Goal: Check status: Check status

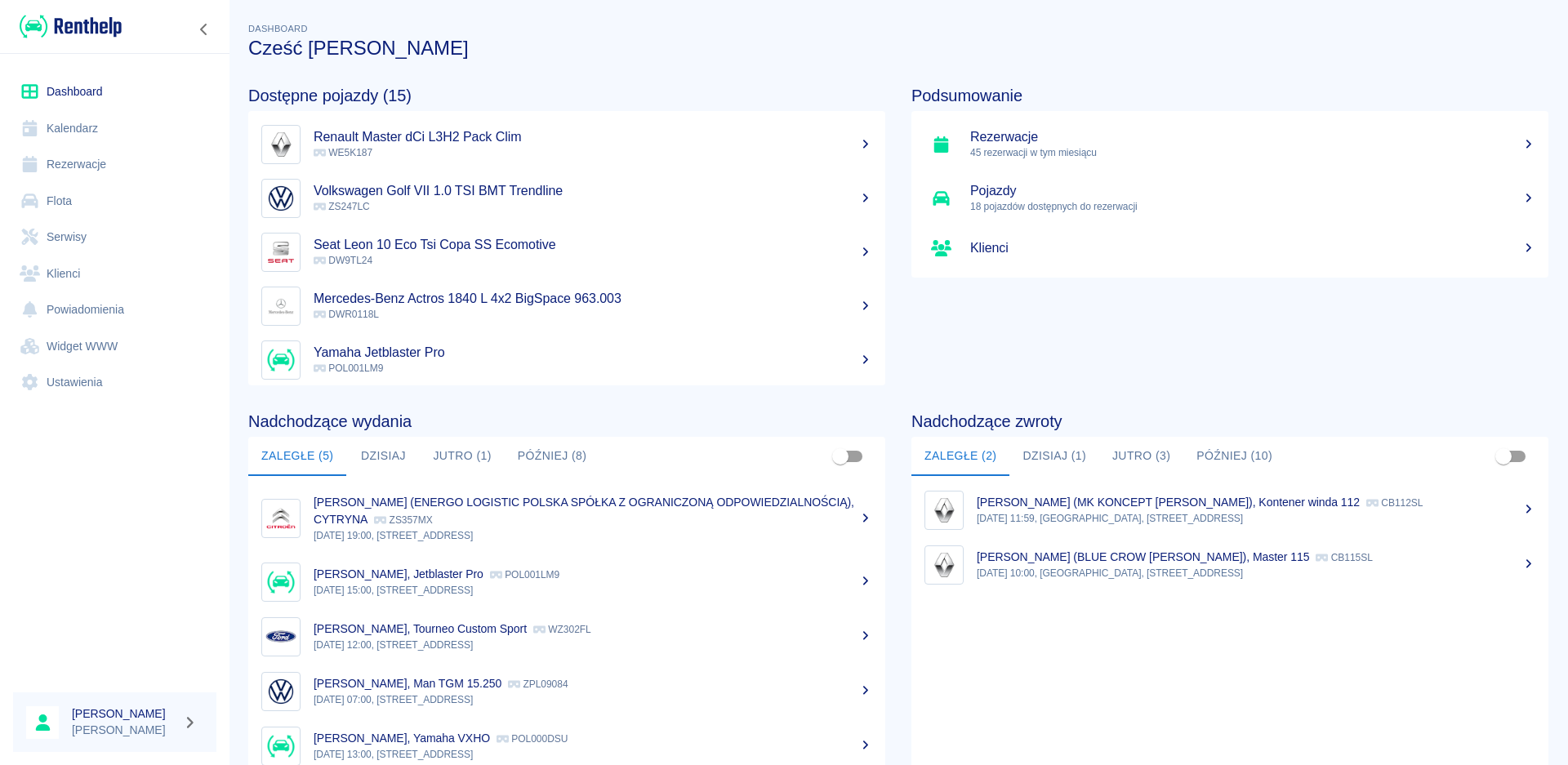
click at [399, 462] on button "Dzisiaj" at bounding box center [384, 456] width 74 height 39
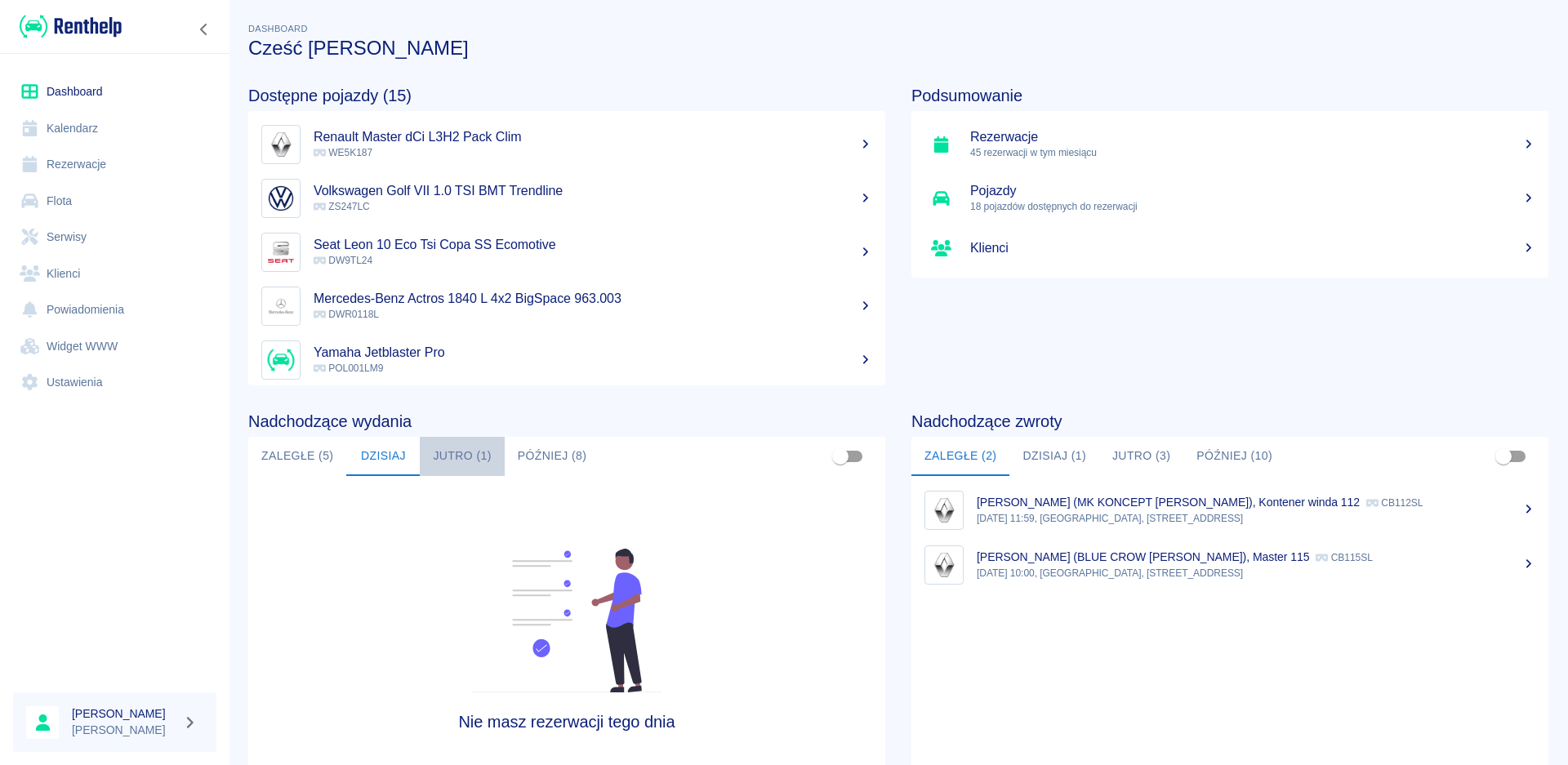
click at [434, 452] on button "Jutro (1)" at bounding box center [461, 456] width 84 height 39
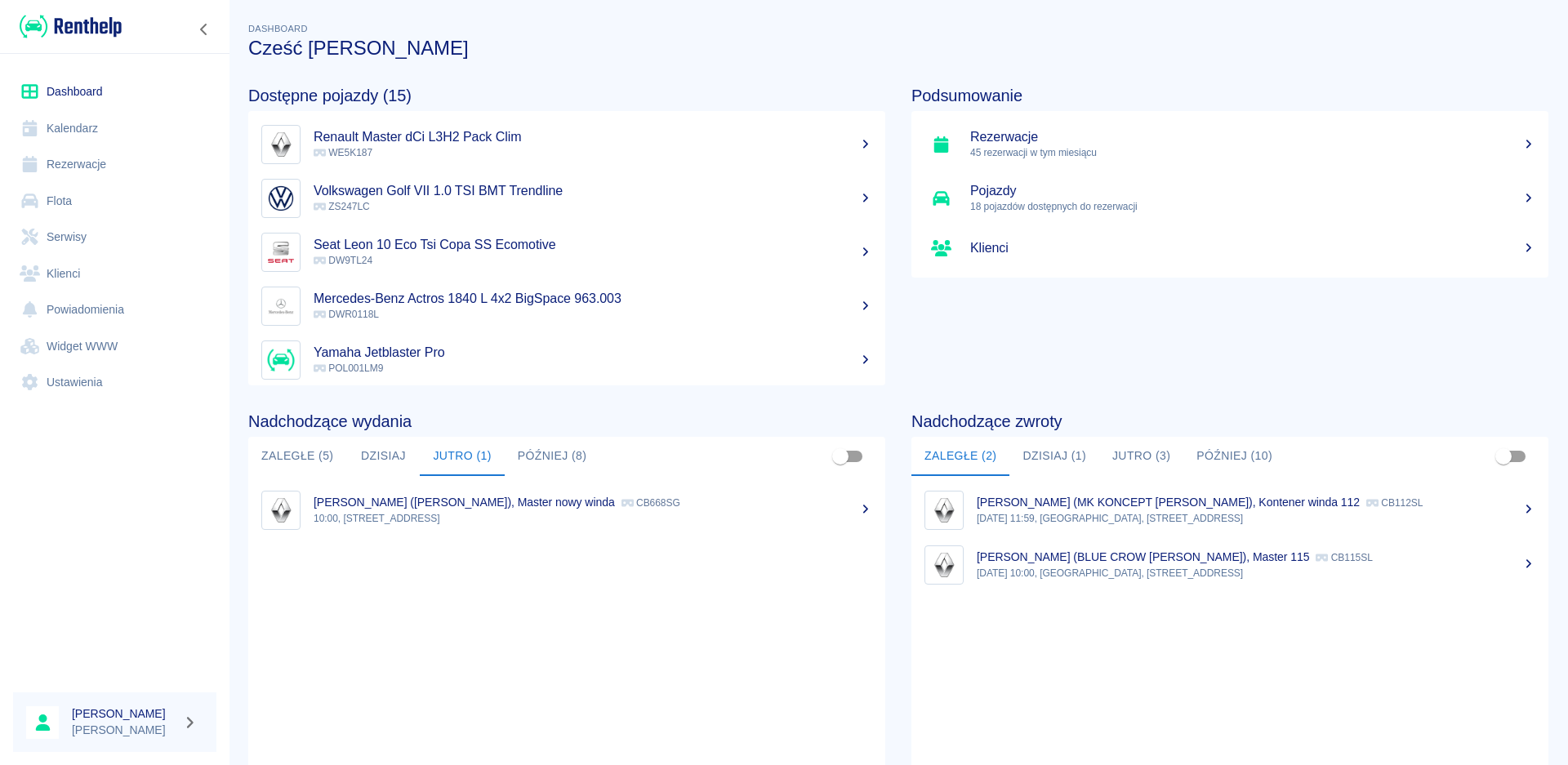
click at [389, 516] on p "10:00, [STREET_ADDRESS]" at bounding box center [592, 518] width 558 height 15
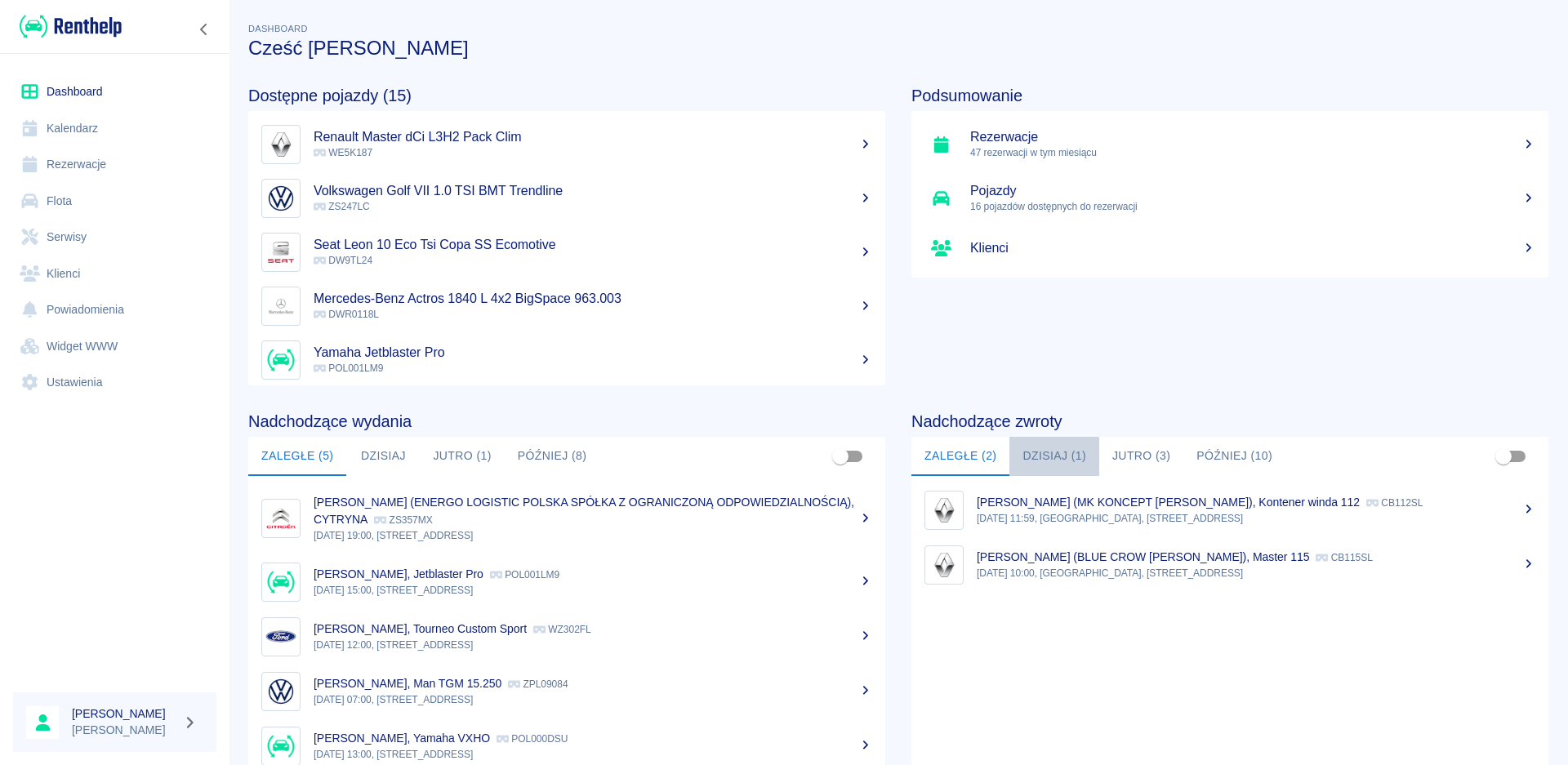
click at [1061, 458] on button "Dzisiaj (1)" at bounding box center [1054, 456] width 90 height 39
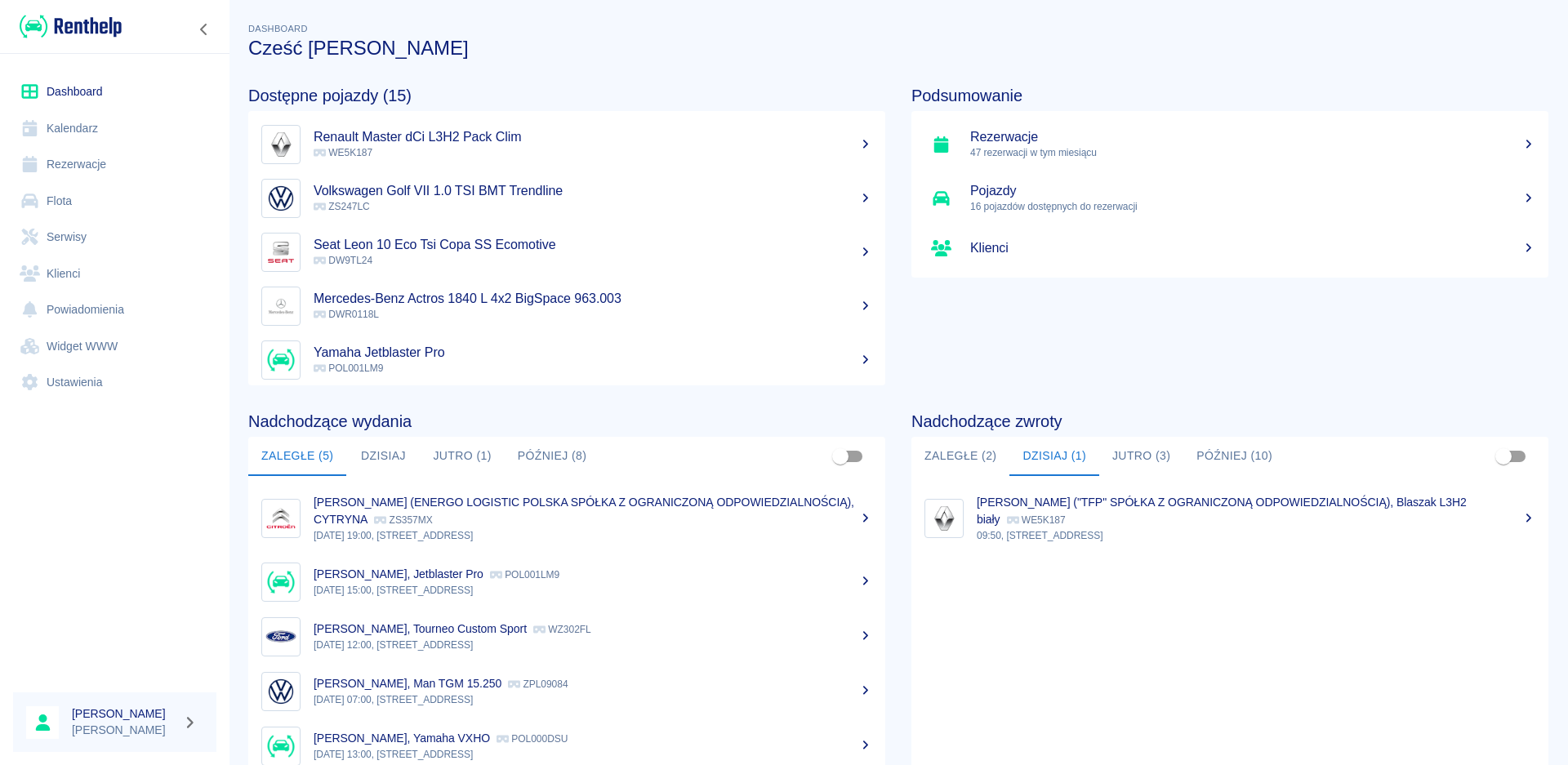
click at [959, 460] on button "Zaległe (2)" at bounding box center [960, 456] width 98 height 39
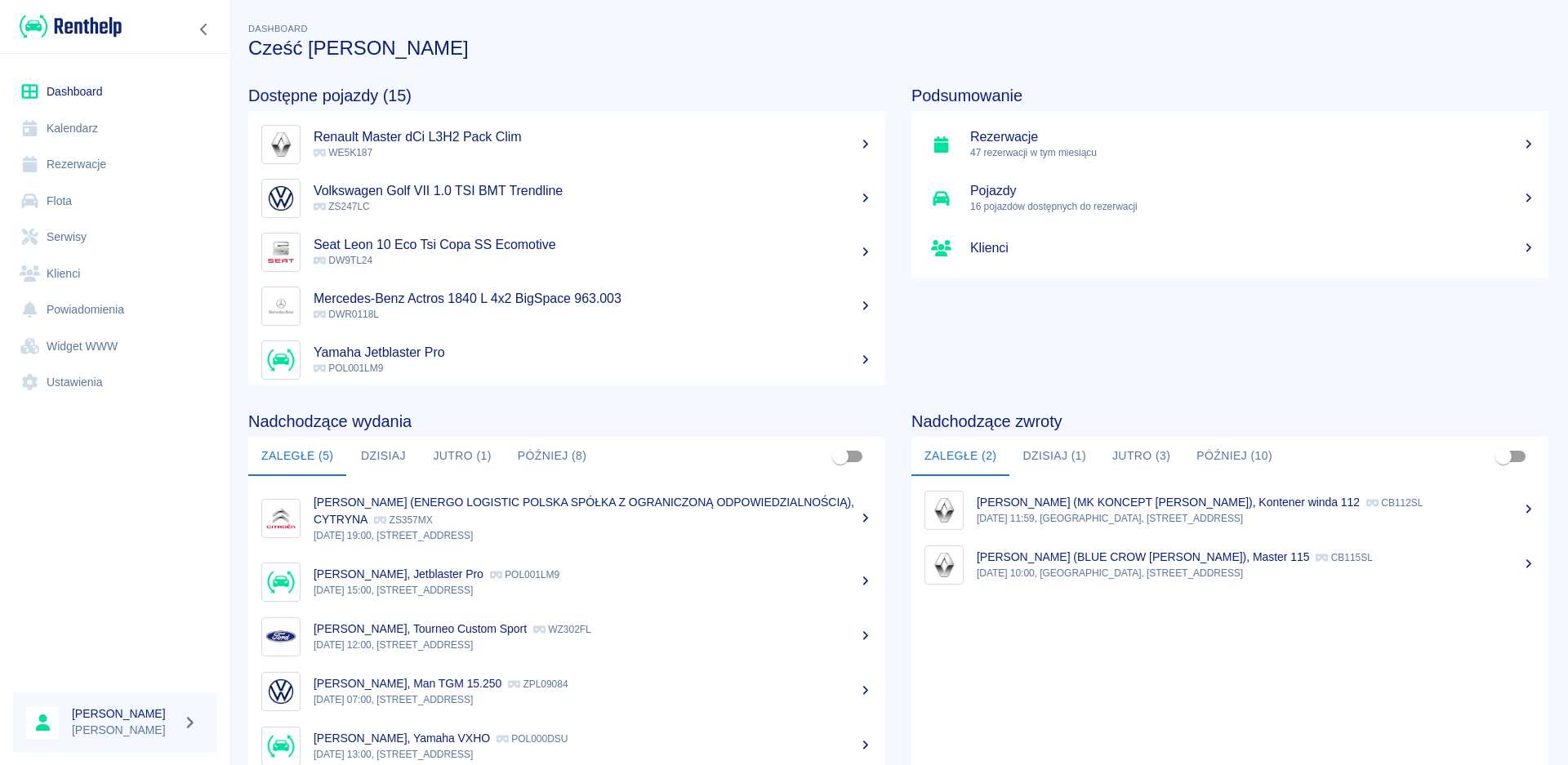
click at [1037, 456] on button "Dzisiaj (1)" at bounding box center [1054, 456] width 90 height 39
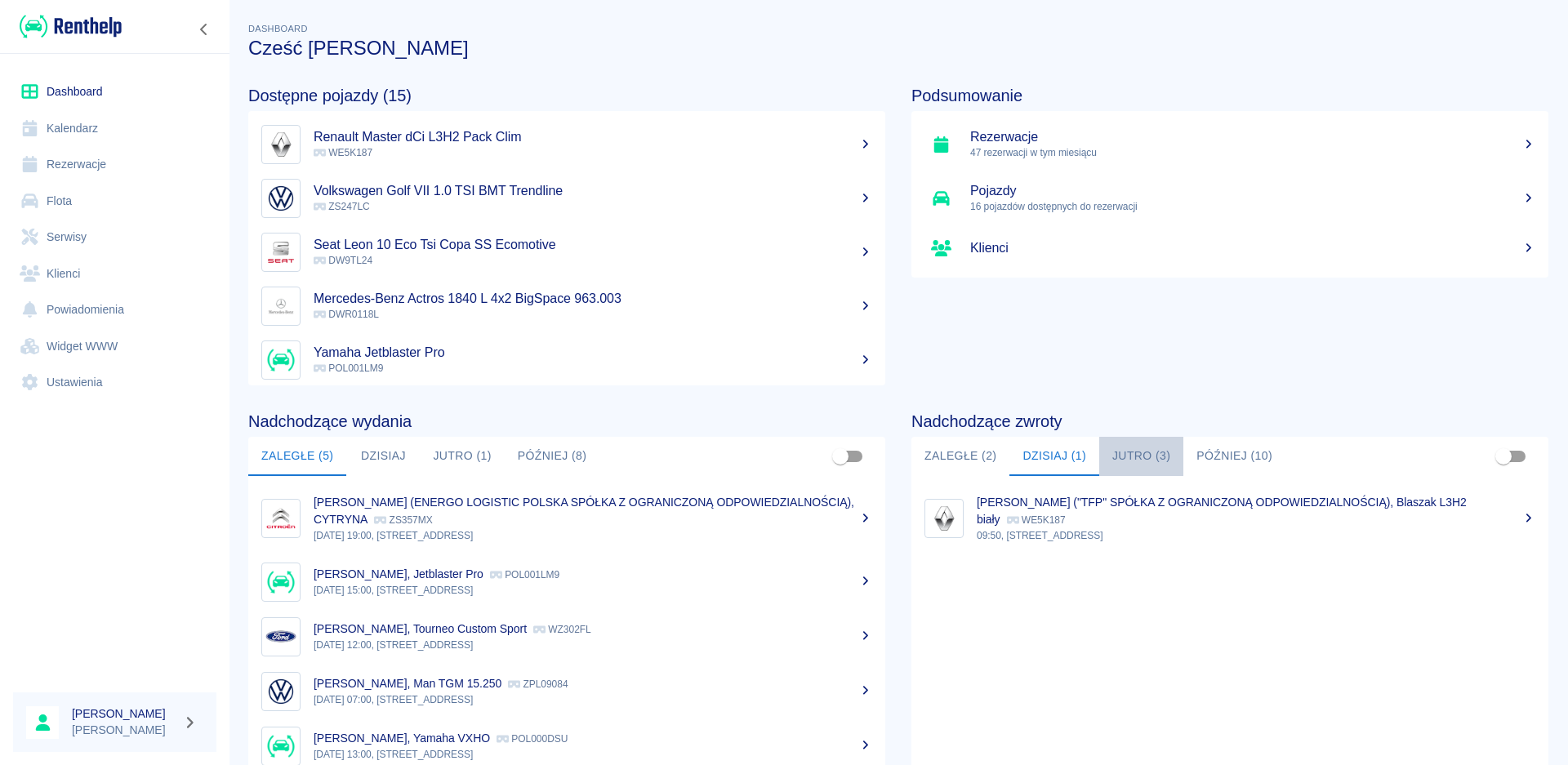
click at [1121, 459] on button "Jutro (3)" at bounding box center [1141, 456] width 84 height 39
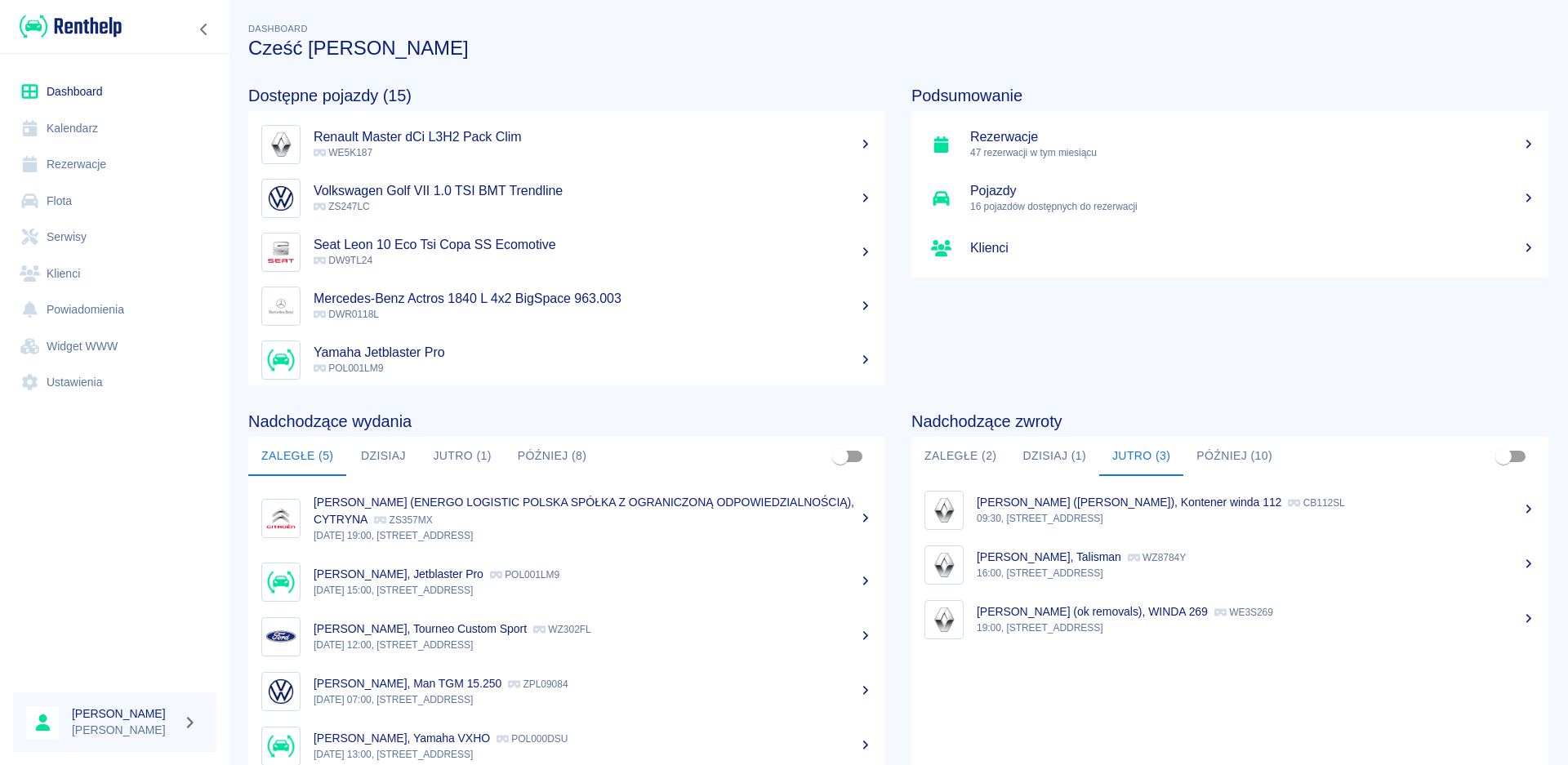
click at [1089, 515] on p "09:30, [STREET_ADDRESS]" at bounding box center [1255, 518] width 558 height 15
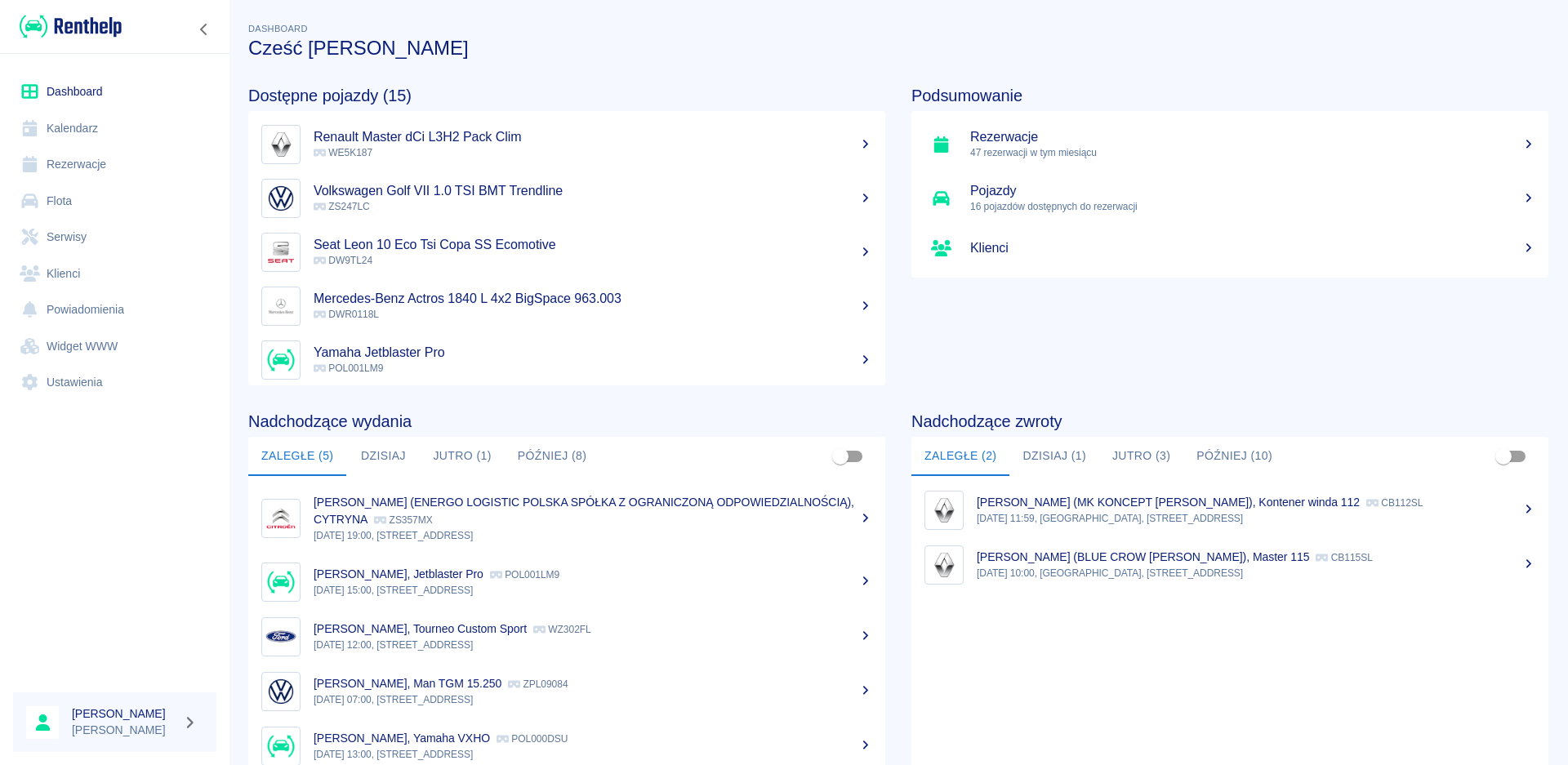
click at [1124, 451] on button "Jutro (3)" at bounding box center [1141, 456] width 84 height 39
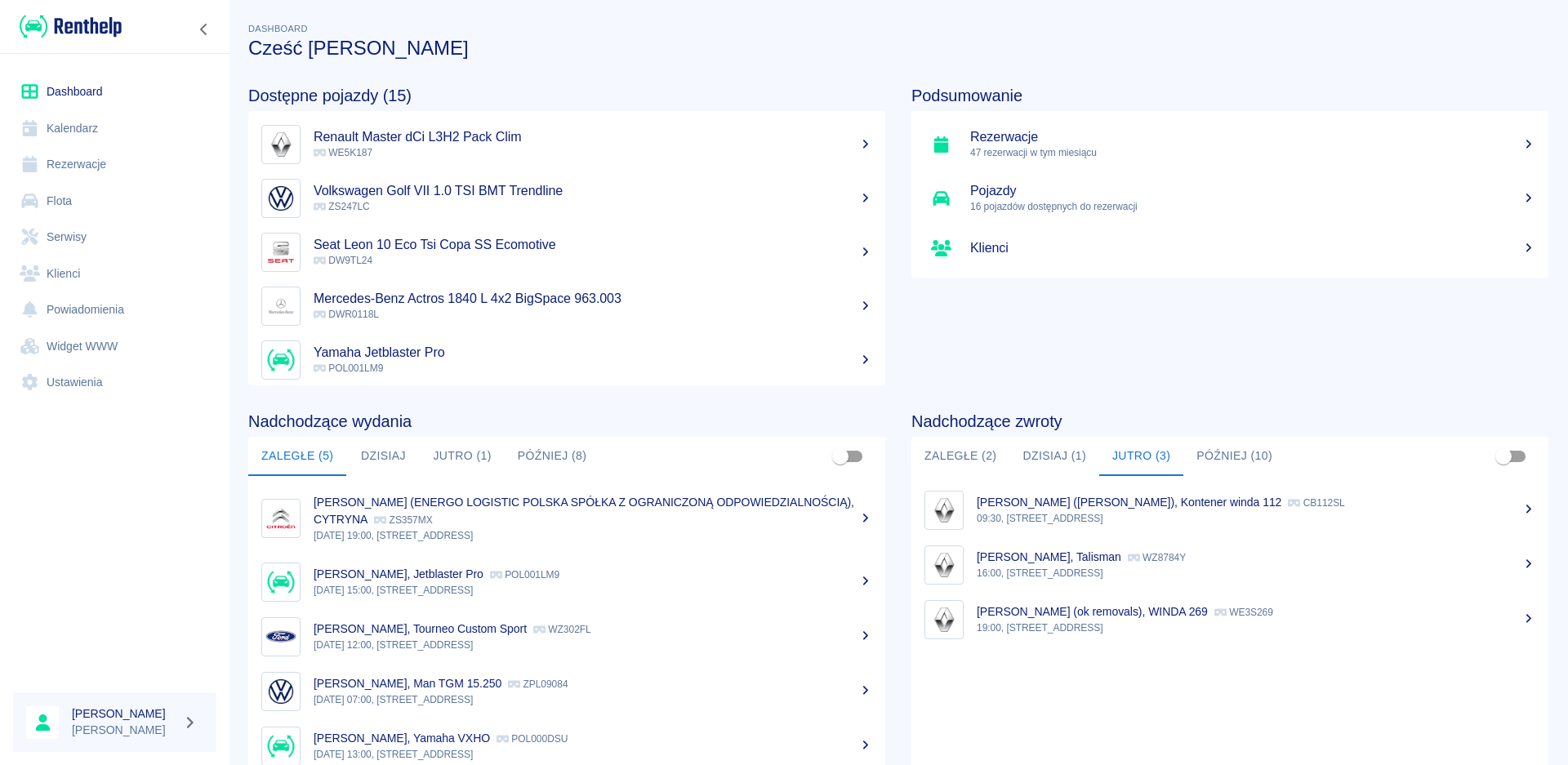
click at [1237, 450] on button "Później (10)" at bounding box center [1234, 456] width 102 height 39
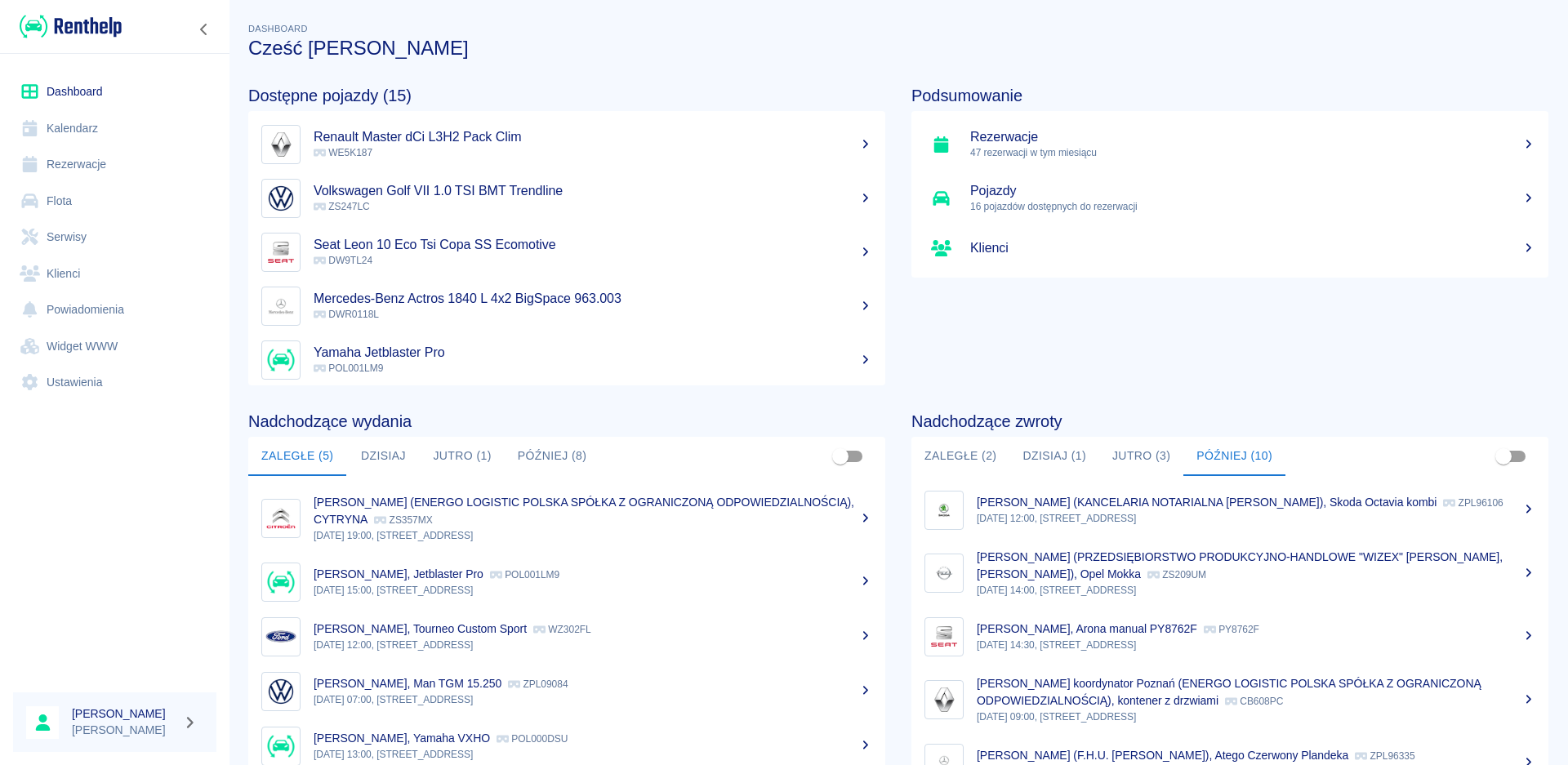
click at [550, 459] on button "Później (8)" at bounding box center [552, 456] width 95 height 39
